Goal: Obtain resource: Download file/media

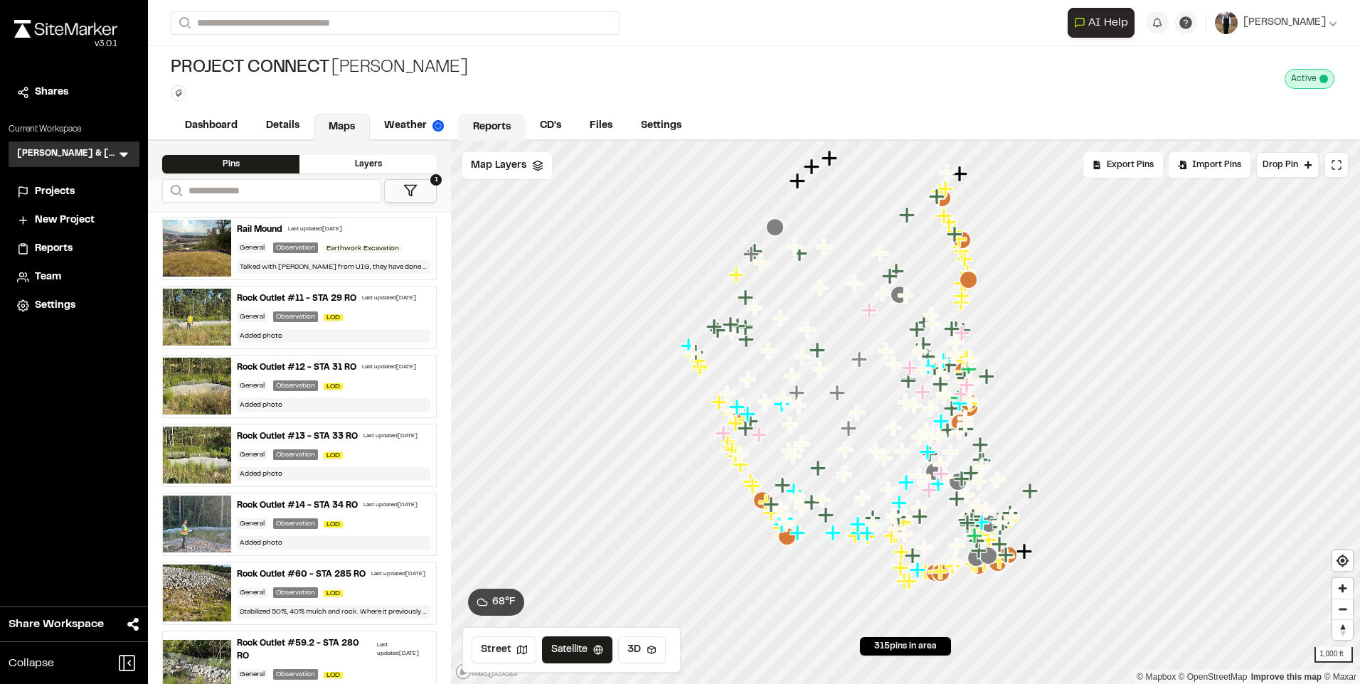
click at [493, 120] on link "Reports" at bounding box center [492, 127] width 68 height 27
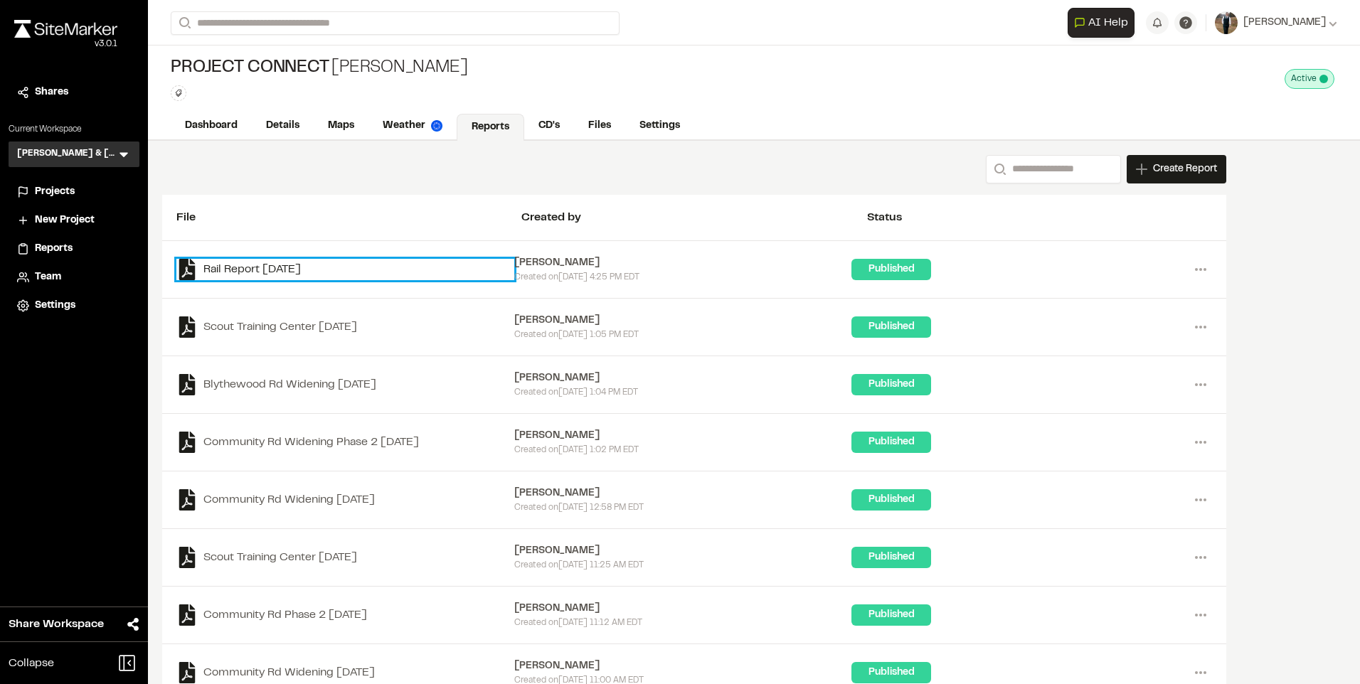
click at [243, 268] on link "Rail Report [DATE]" at bounding box center [345, 269] width 338 height 21
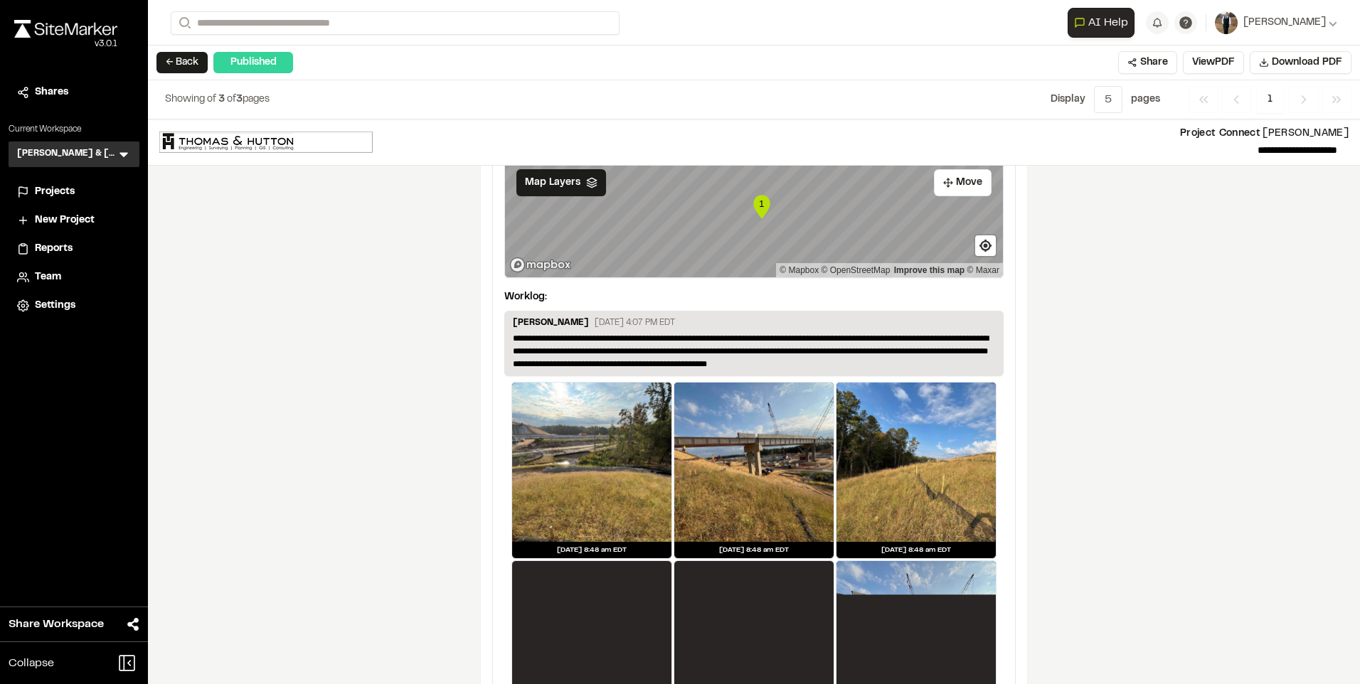
scroll to position [1637, 0]
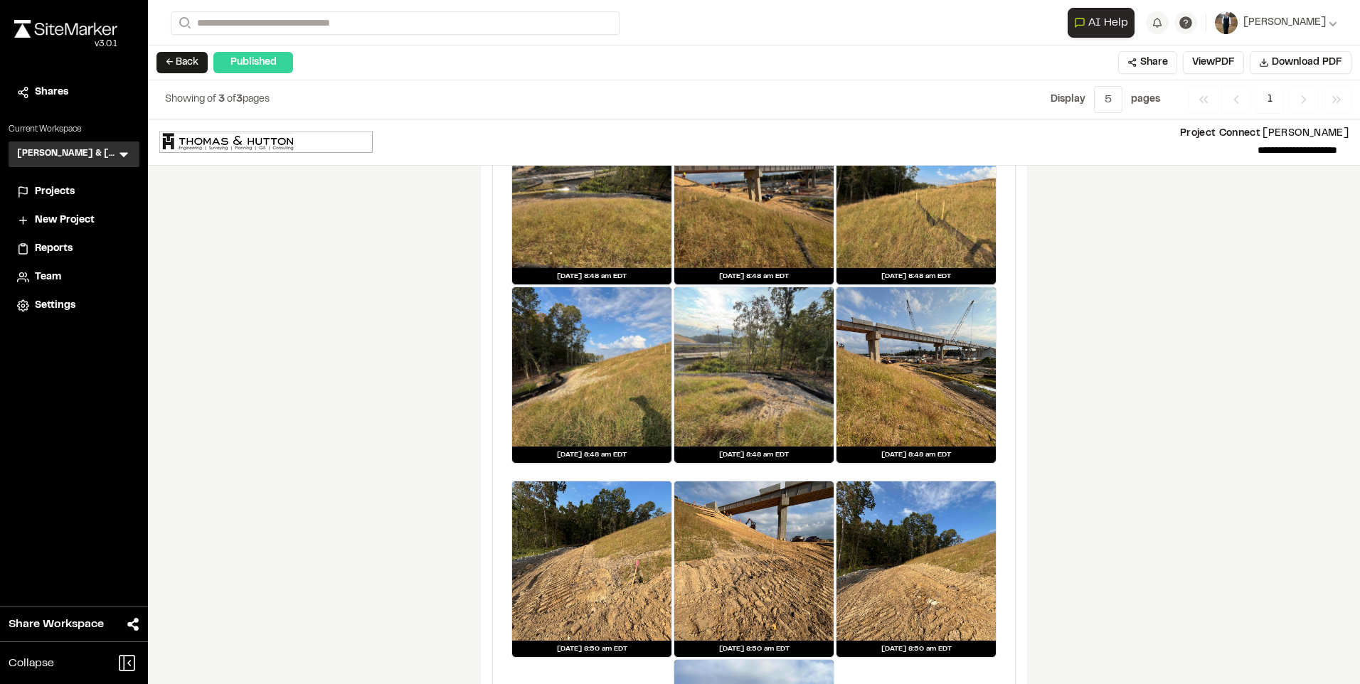
drag, startPoint x: 1310, startPoint y: 58, endPoint x: 1087, endPoint y: 253, distance: 296.5
click at [1310, 58] on span "Download PDF" at bounding box center [1307, 63] width 70 height 16
click at [322, 268] on div "**********" at bounding box center [754, 402] width 1212 height 565
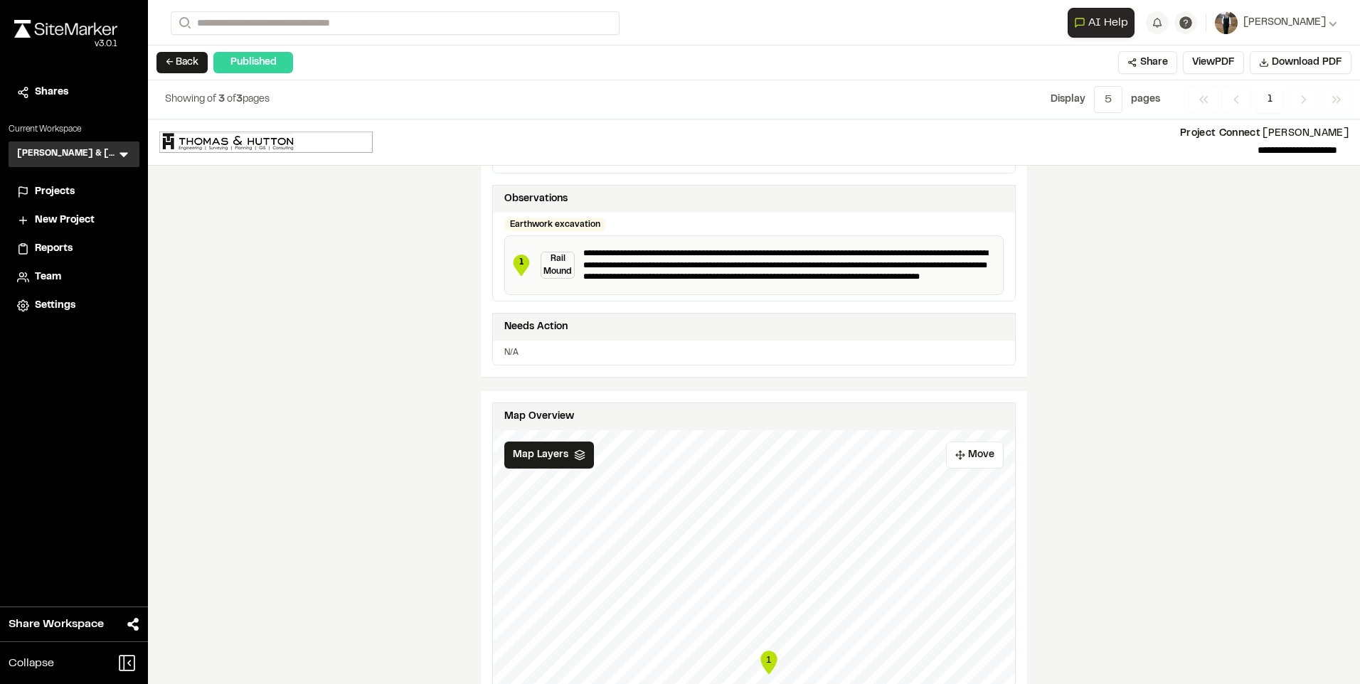
scroll to position [0, 0]
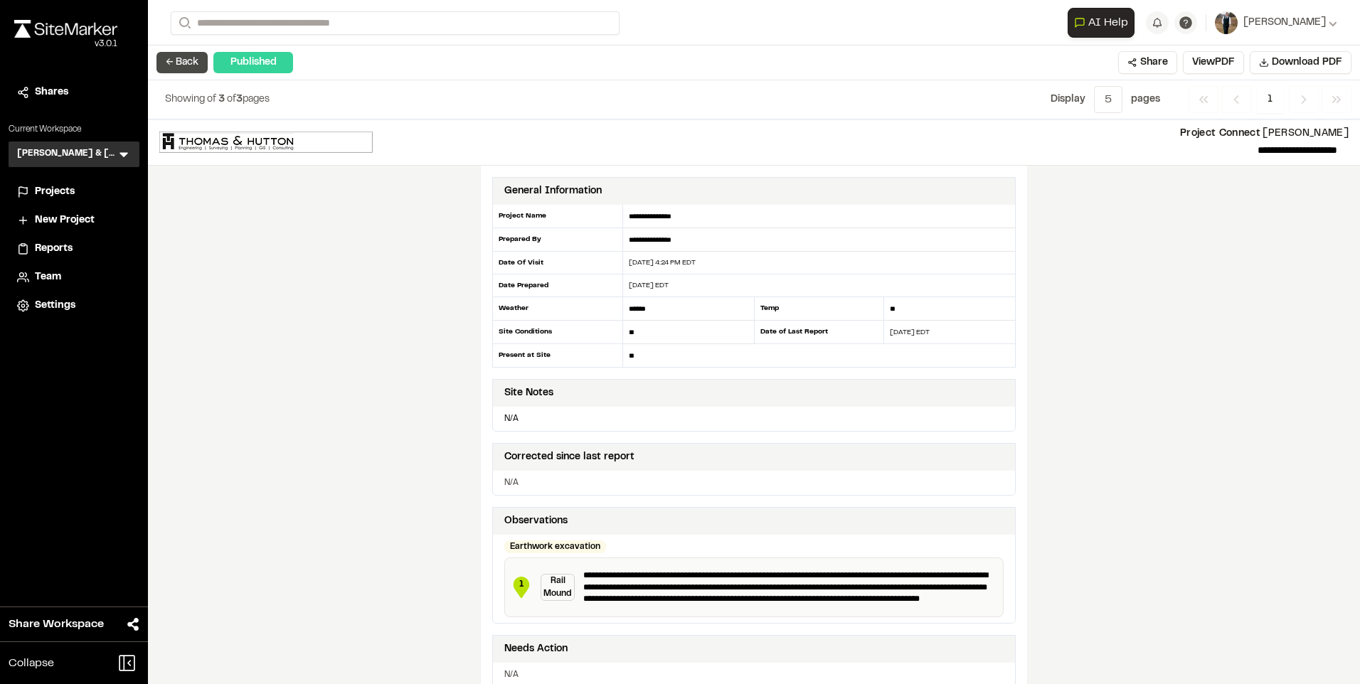
click at [182, 62] on button "← Back" at bounding box center [182, 62] width 51 height 21
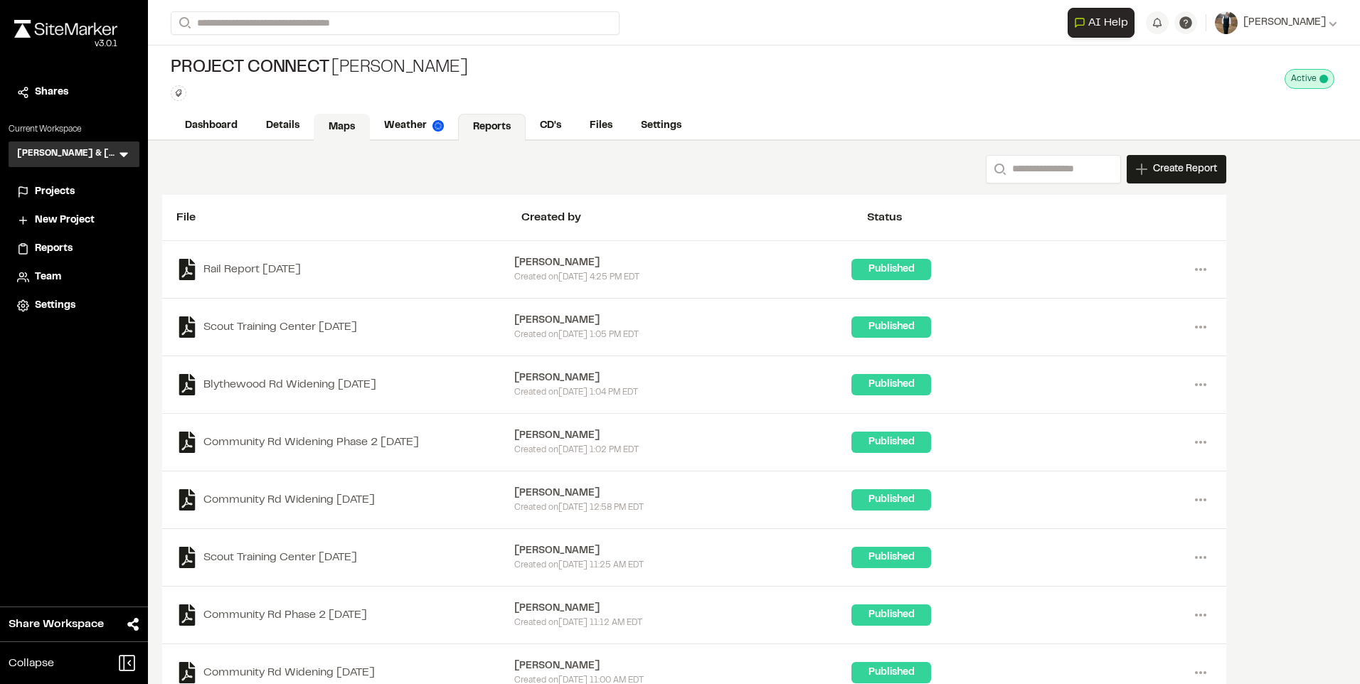
click at [337, 139] on link "Maps" at bounding box center [342, 127] width 56 height 27
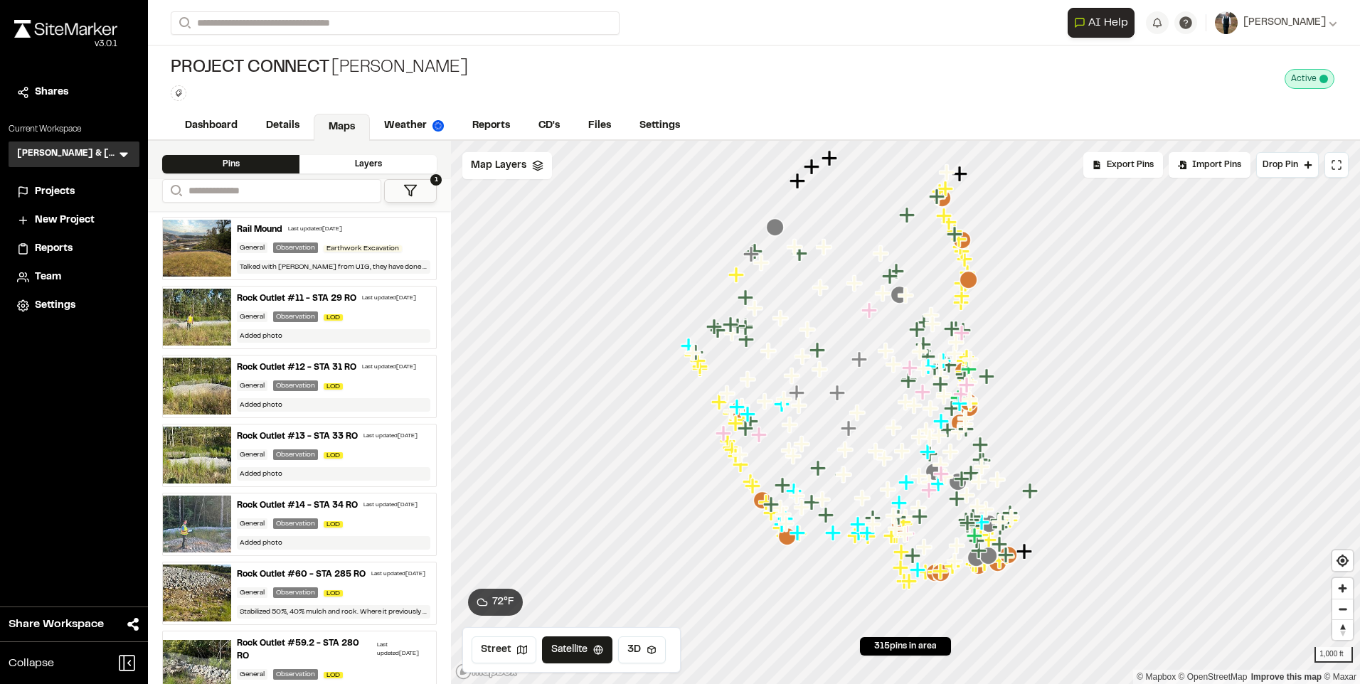
click at [404, 194] on icon at bounding box center [410, 191] width 14 height 14
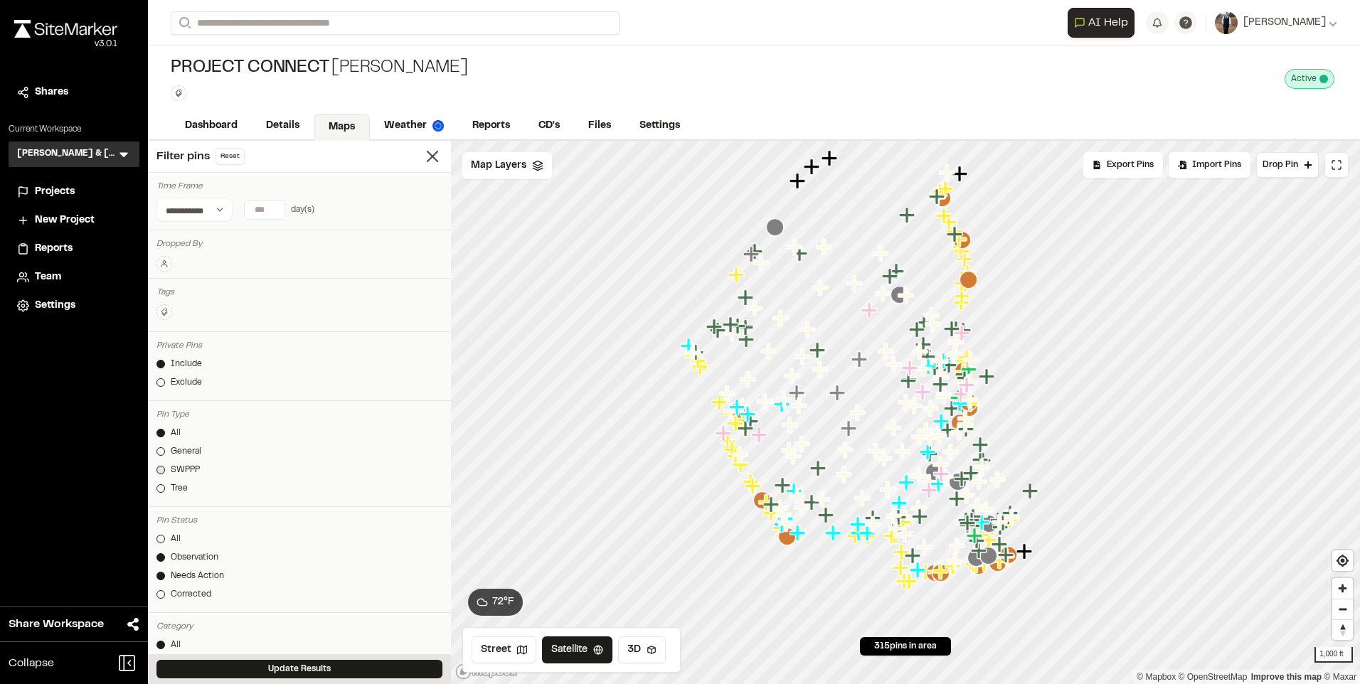
click at [177, 469] on div "SWPPP" at bounding box center [185, 470] width 29 height 13
drag, startPoint x: 166, startPoint y: 115, endPoint x: 245, endPoint y: 125, distance: 78.9
click at [245, 125] on div "Dashboard Details Maps Weather Reports CD's Files Settings" at bounding box center [754, 126] width 1212 height 28
drag, startPoint x: 245, startPoint y: 125, endPoint x: 204, endPoint y: 83, distance: 58.4
click at [204, 83] on h1 "Project Connect [PERSON_NAME] Type Enter or comma to add tag." at bounding box center [319, 79] width 297 height 44
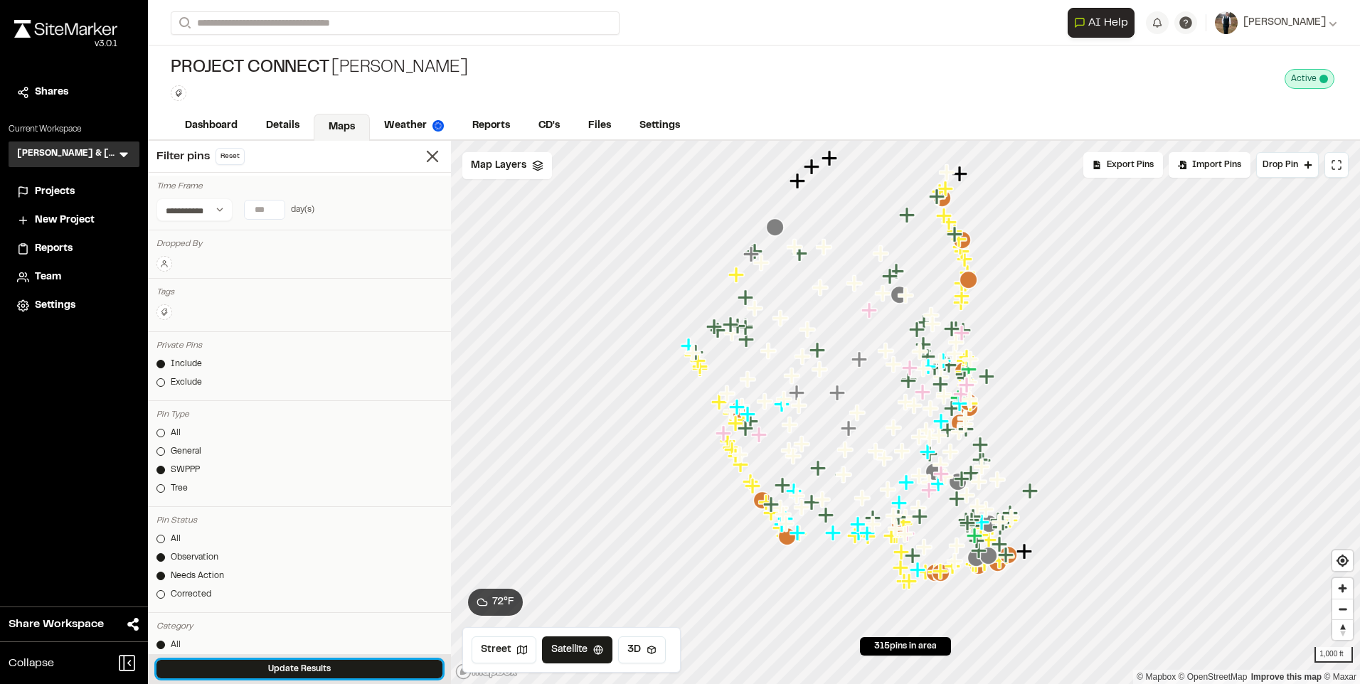
click at [239, 665] on button "Update Results" at bounding box center [300, 669] width 286 height 18
